Goal: Information Seeking & Learning: Learn about a topic

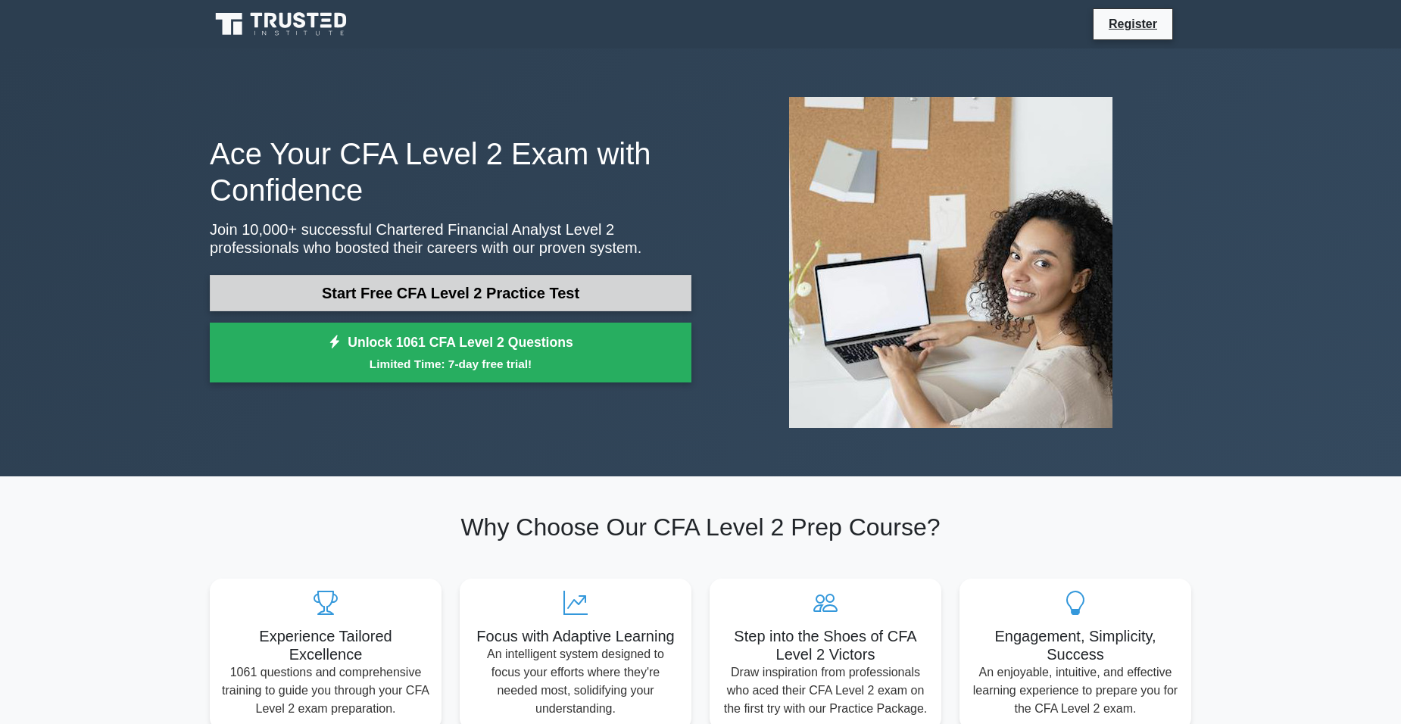
click at [508, 293] on link "Start Free CFA Level 2 Practice Test" at bounding box center [451, 293] width 482 height 36
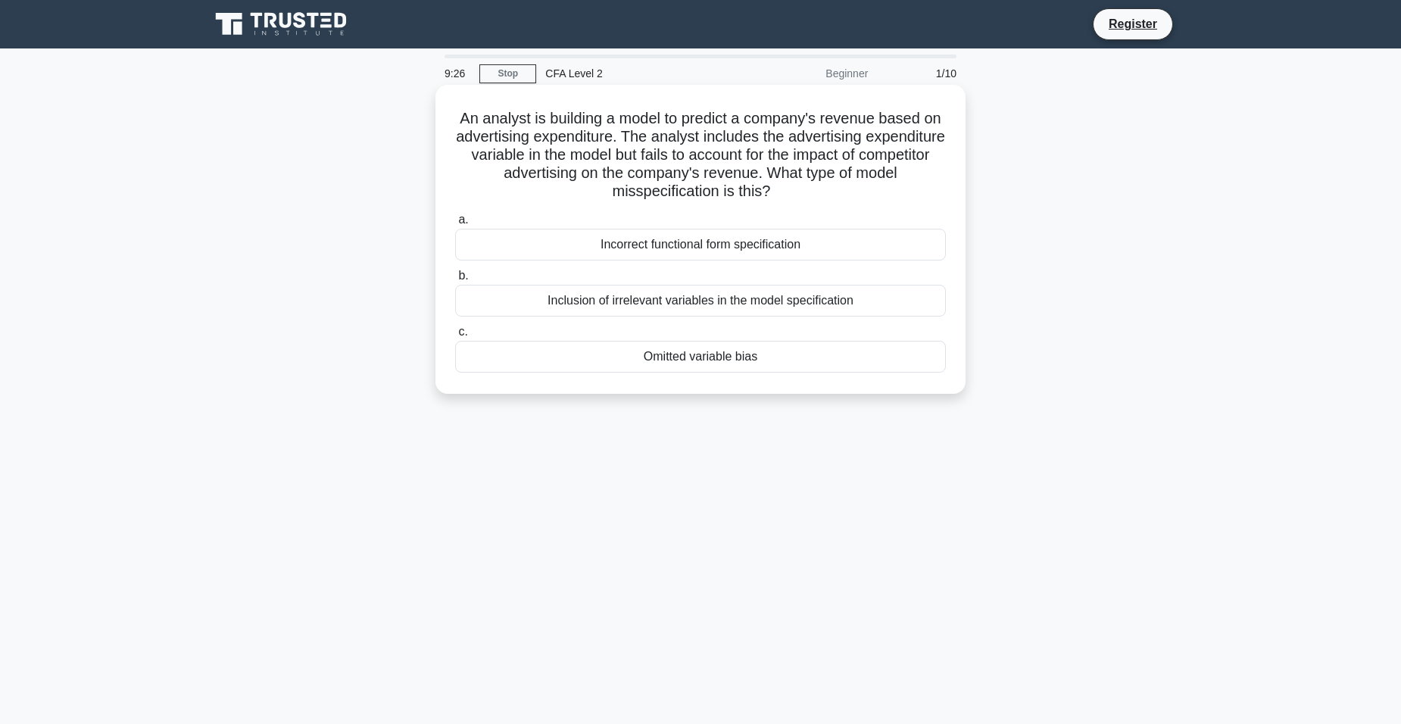
click at [704, 366] on div "Omitted variable bias" at bounding box center [700, 357] width 491 height 32
click at [455, 337] on input "c. Omitted variable bias" at bounding box center [455, 332] width 0 height 10
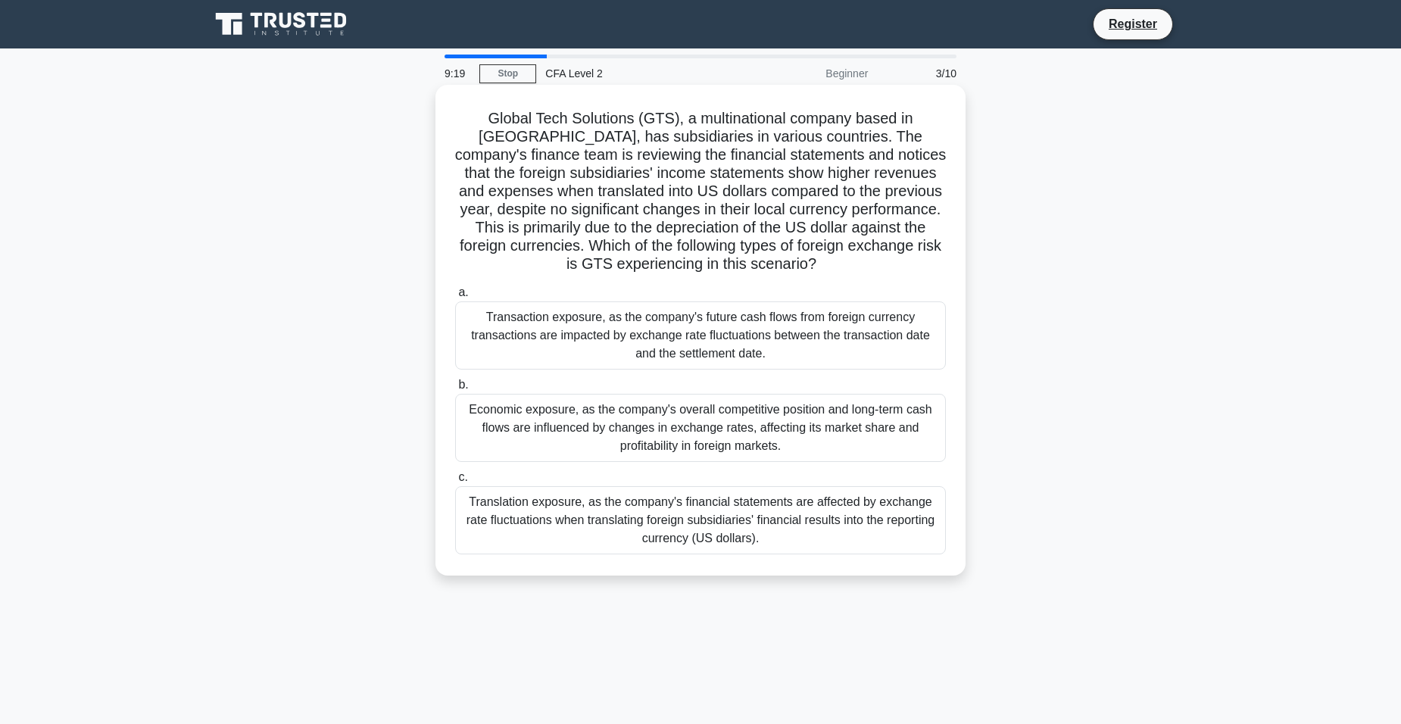
click at [597, 546] on div "Translation exposure, as the company's financial statements are affected by exc…" at bounding box center [700, 520] width 491 height 68
click at [455, 482] on input "c. Translation exposure, as the company's financial statements are affected by …" at bounding box center [455, 478] width 0 height 10
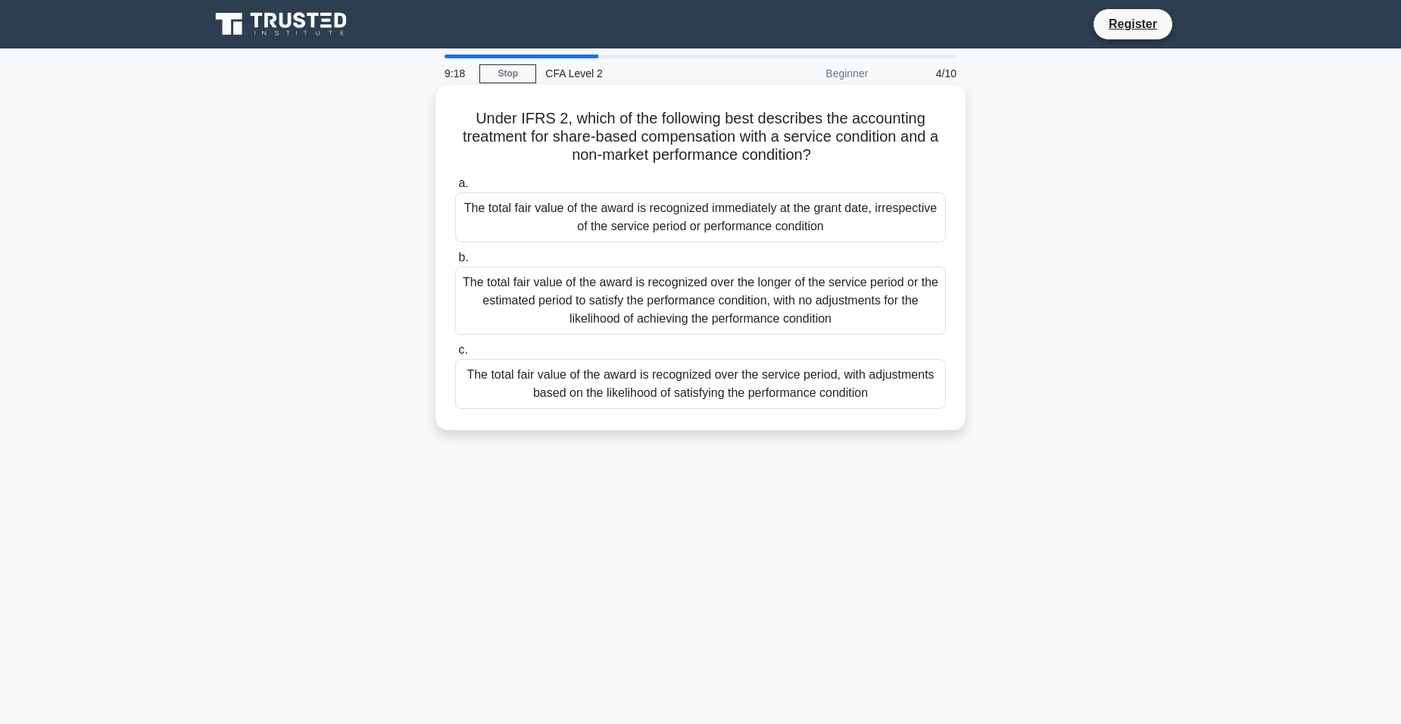
click at [557, 205] on div "The total fair value of the award is recognized immediately at the grant date, …" at bounding box center [700, 217] width 491 height 50
click at [455, 189] on input "a. The total fair value of the award is recognized immediately at the grant dat…" at bounding box center [455, 184] width 0 height 10
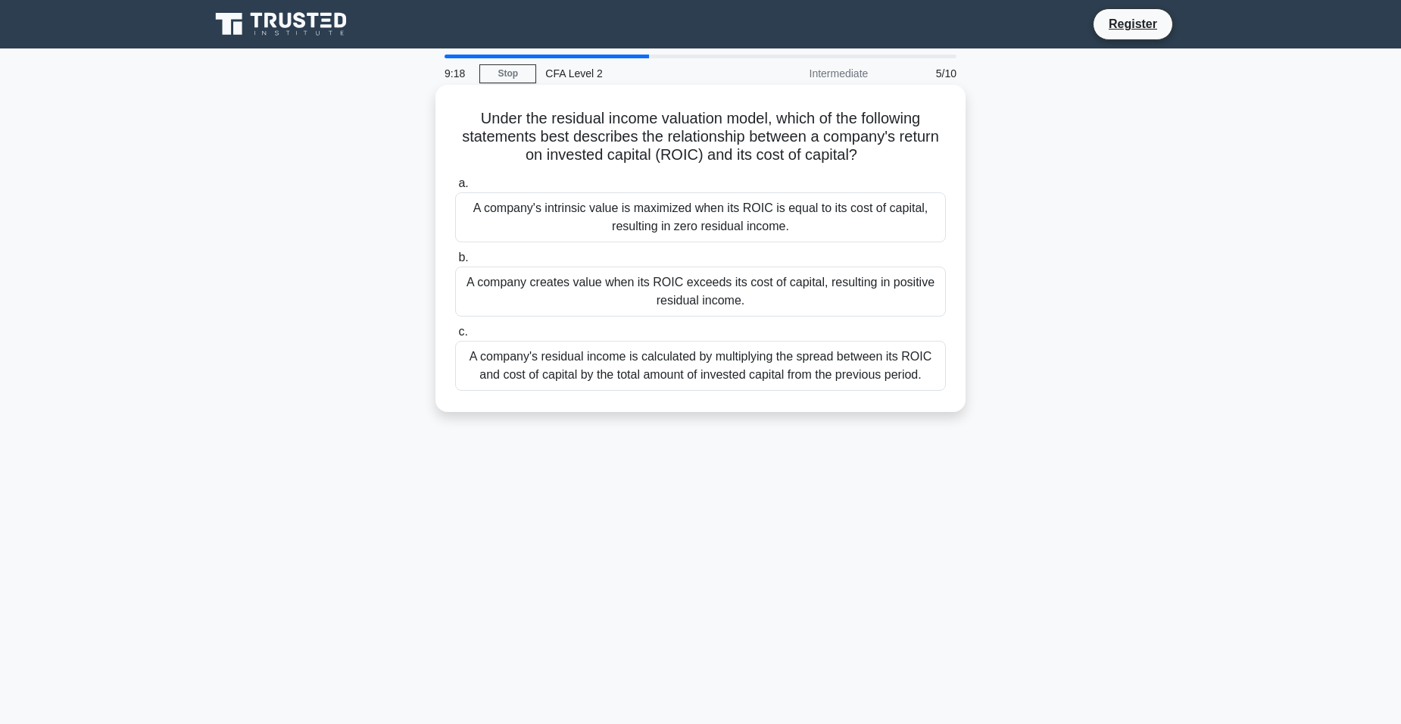
click at [591, 253] on label "b. A company creates value when its ROIC exceeds its cost of capital, resulting…" at bounding box center [700, 282] width 491 height 68
click at [455, 253] on input "b. A company creates value when its ROIC exceeds its cost of capital, resulting…" at bounding box center [455, 258] width 0 height 10
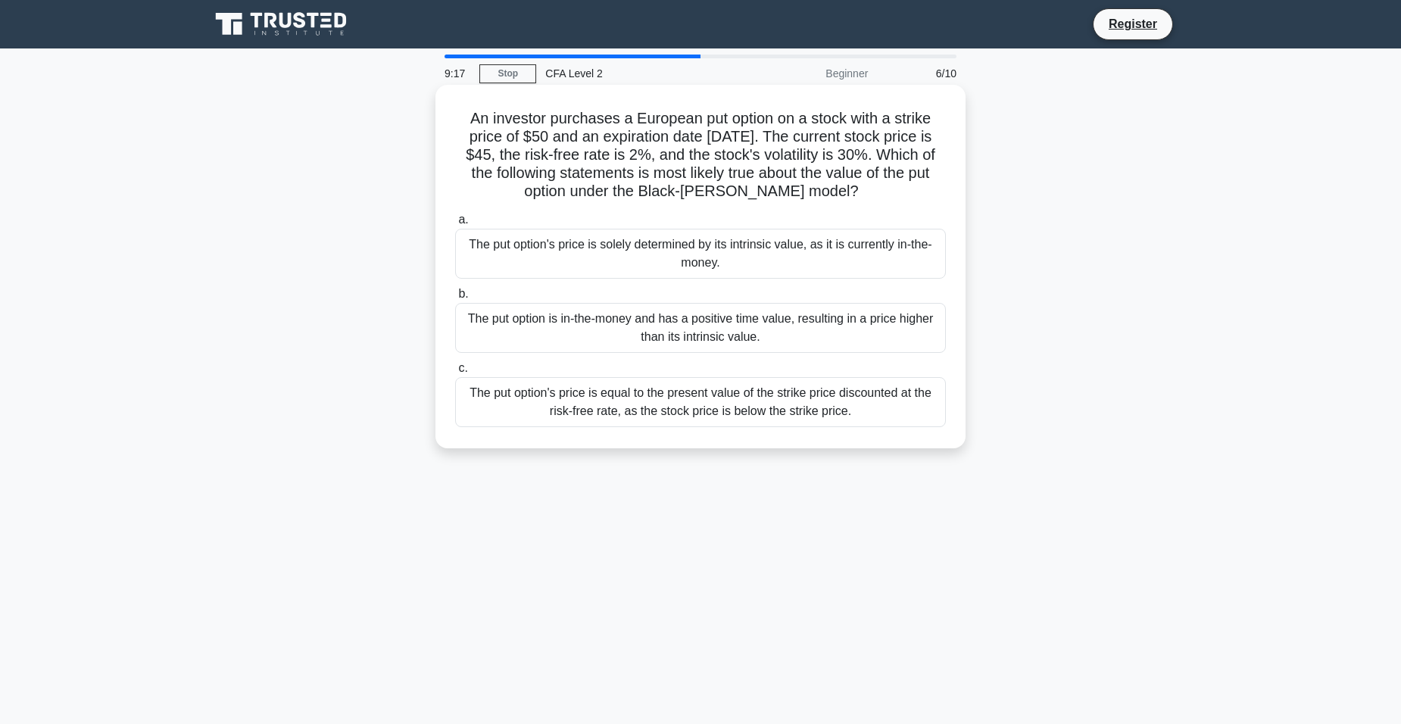
click at [622, 320] on div "The put option is in-the-money and has a positive time value, resulting in a pr…" at bounding box center [700, 328] width 491 height 50
click at [455, 299] on input "b. The put option is in-the-money and has a positive time value, resulting in a…" at bounding box center [455, 294] width 0 height 10
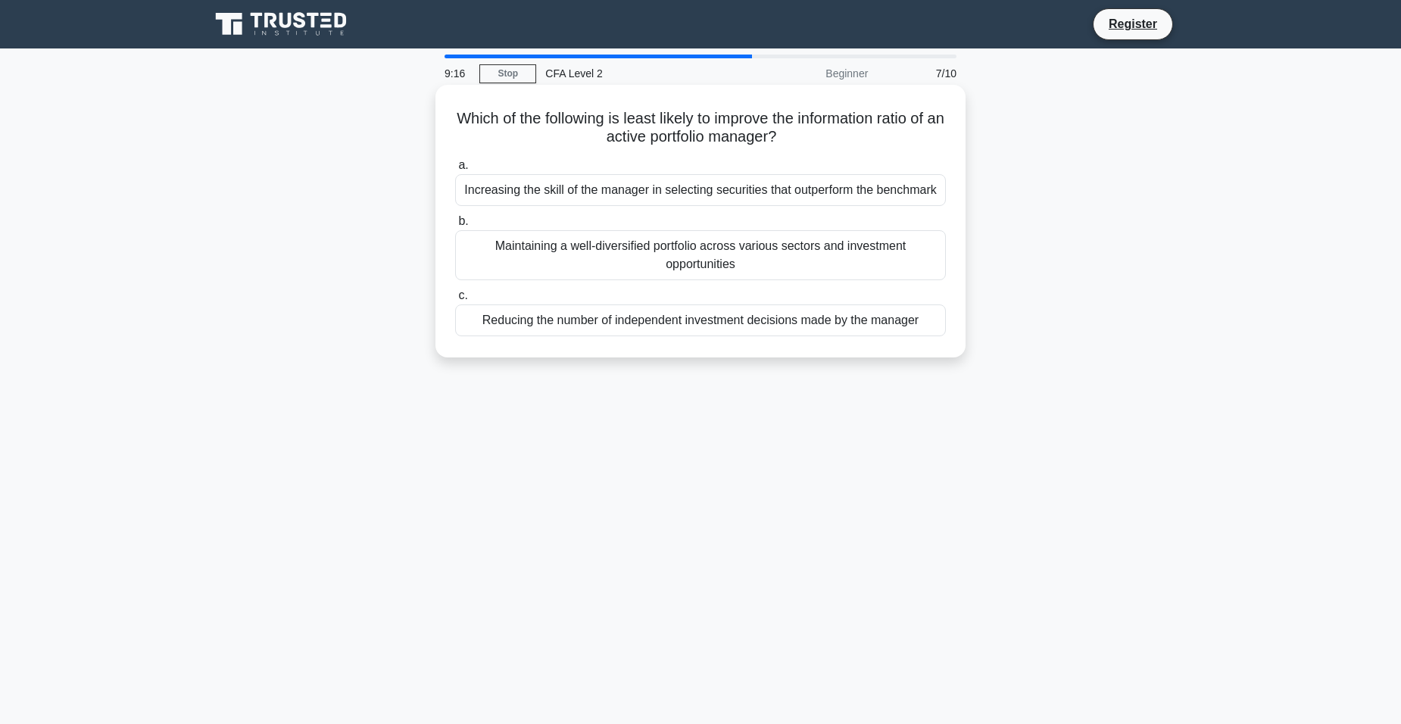
click at [622, 316] on div "Reducing the number of independent investment decisions made by the manager" at bounding box center [700, 320] width 491 height 32
click at [455, 301] on input "c. Reducing the number of independent investment decisions made by the manager" at bounding box center [455, 296] width 0 height 10
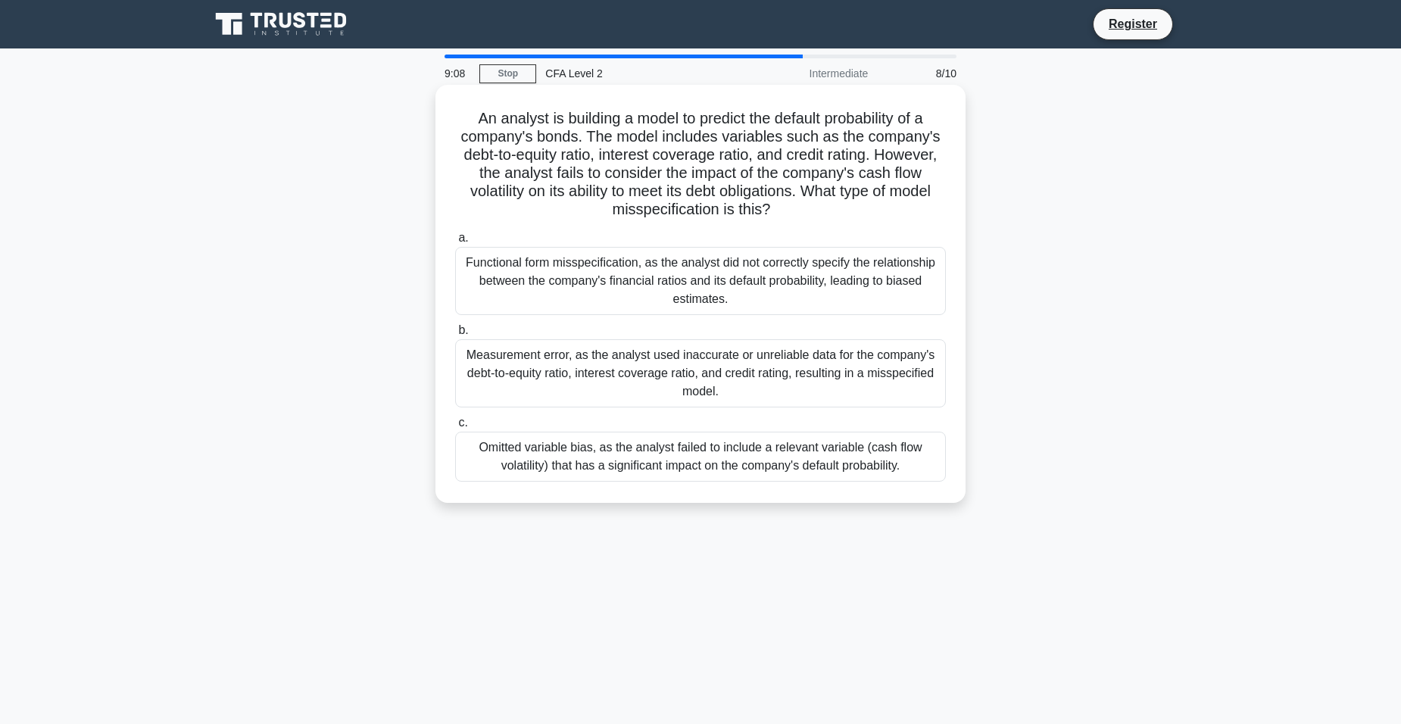
click at [583, 270] on div "Functional form misspecification, as the analyst did not correctly specify the …" at bounding box center [700, 281] width 491 height 68
click at [455, 243] on input "a. Functional form misspecification, as the analyst did not correctly specify t…" at bounding box center [455, 238] width 0 height 10
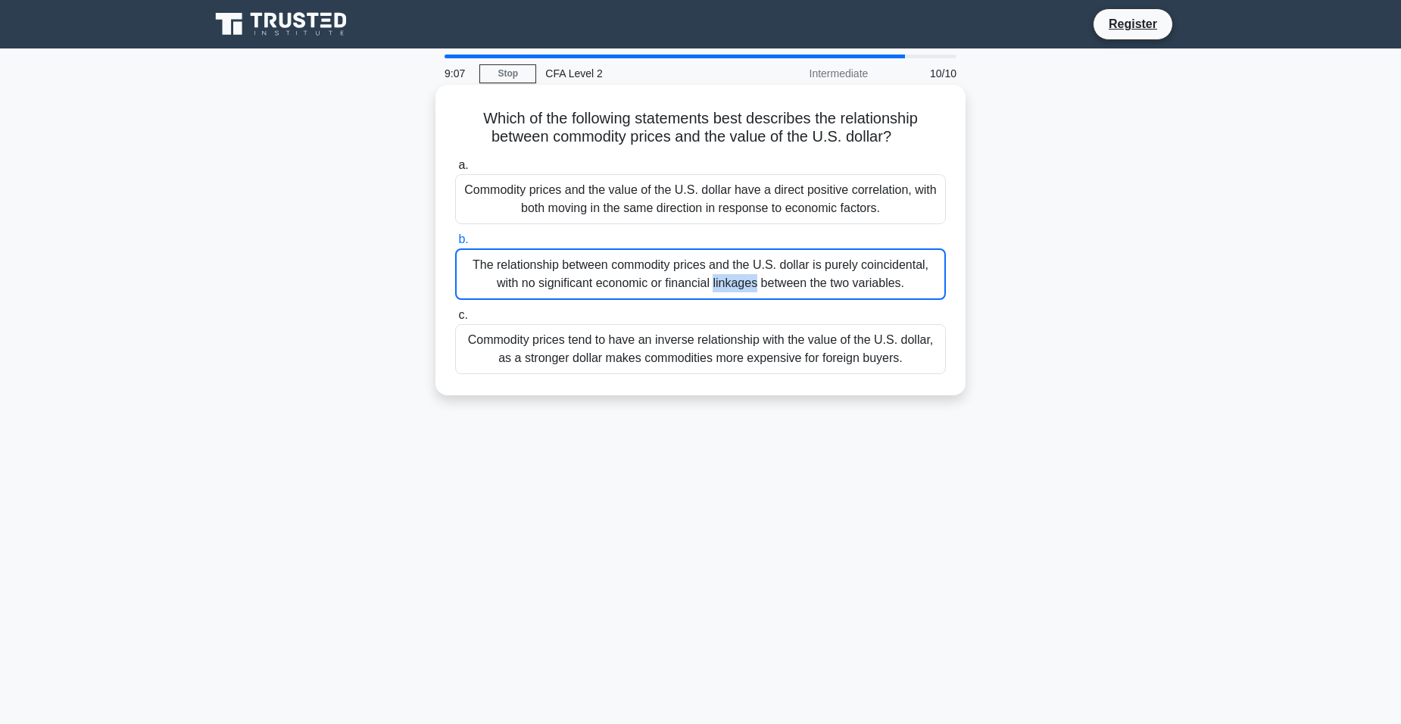
click at [582, 267] on div "The relationship between commodity prices and the U.S. dollar is purely coincid…" at bounding box center [700, 273] width 491 height 51
click at [455, 245] on input "b. The relationship between commodity prices and the U.S. dollar is purely coin…" at bounding box center [455, 240] width 0 height 10
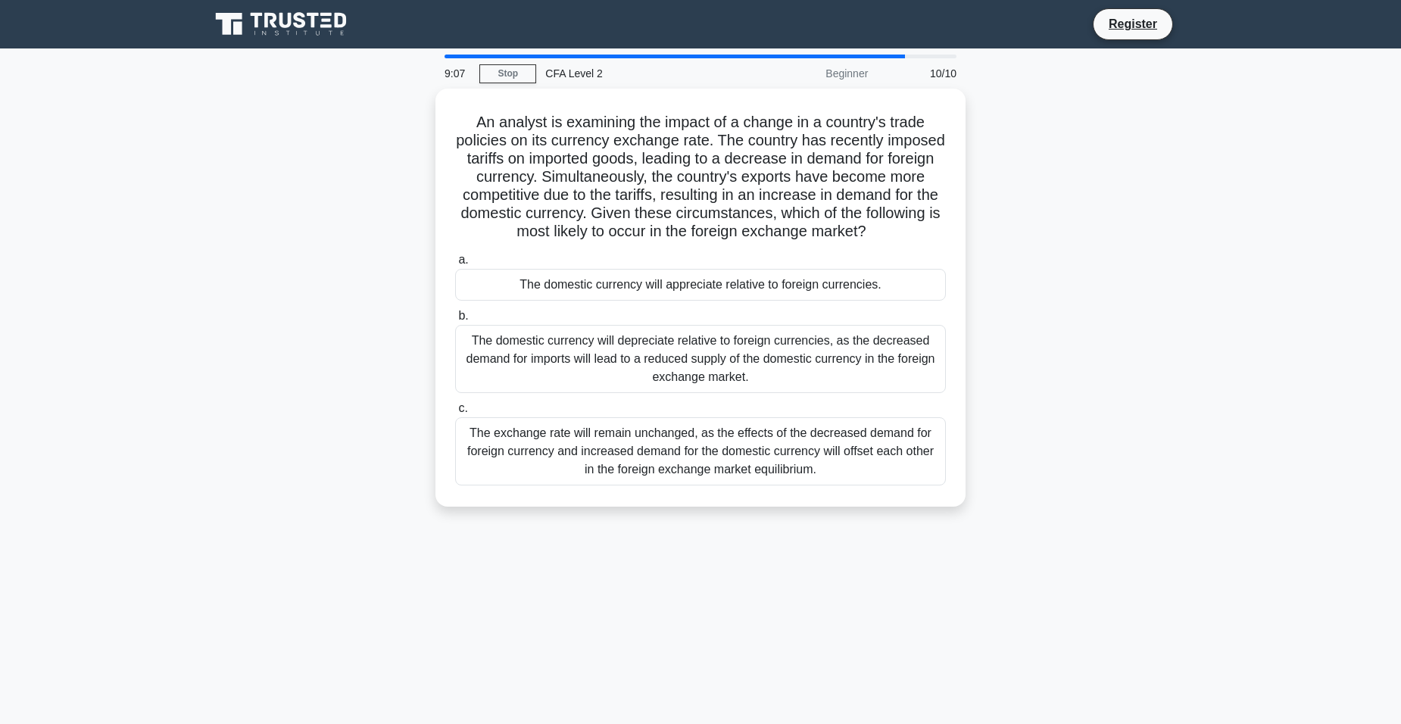
click at [582, 269] on div "The domestic currency will appreciate relative to foreign currencies." at bounding box center [700, 285] width 491 height 32
click at [455, 265] on input "a. The domestic currency will appreciate relative to foreign currencies." at bounding box center [455, 260] width 0 height 10
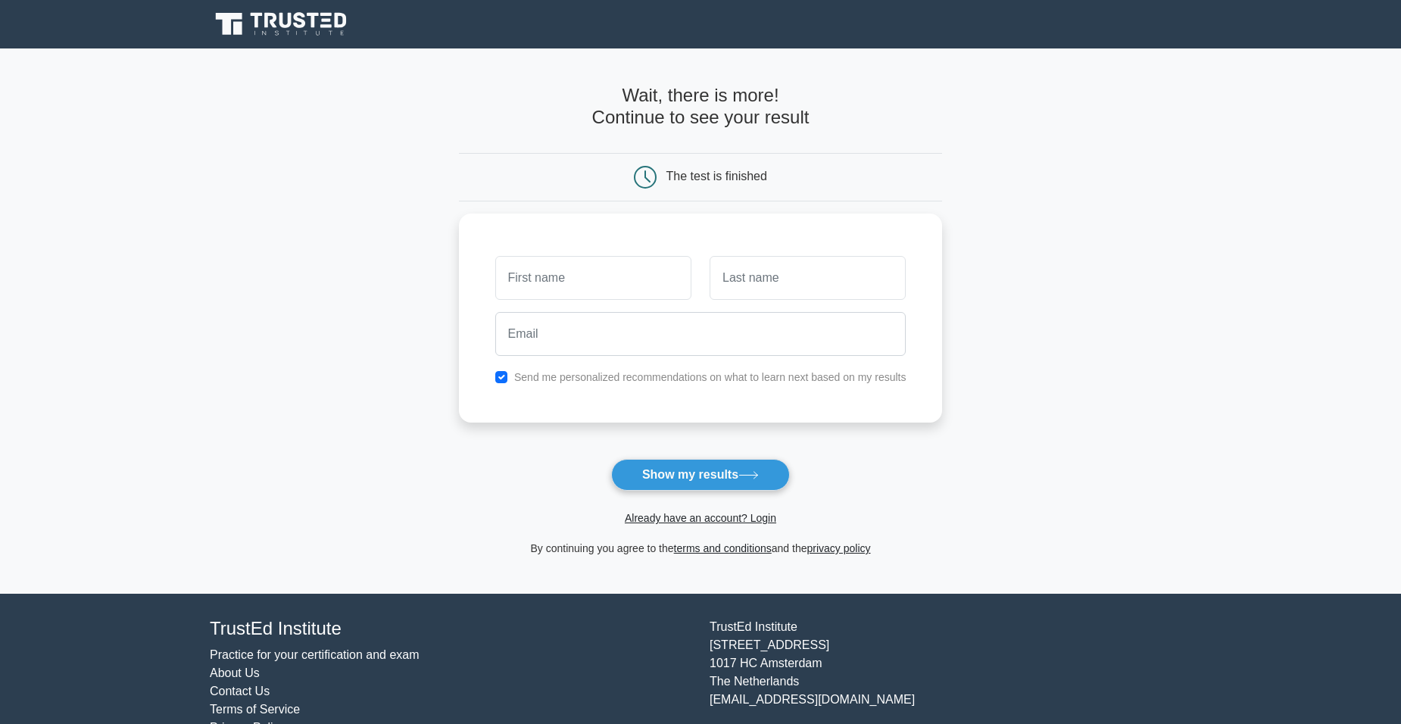
click at [1376, 45] on body "Register and the" at bounding box center [700, 380] width 1401 height 761
